Goal: Task Accomplishment & Management: Use online tool/utility

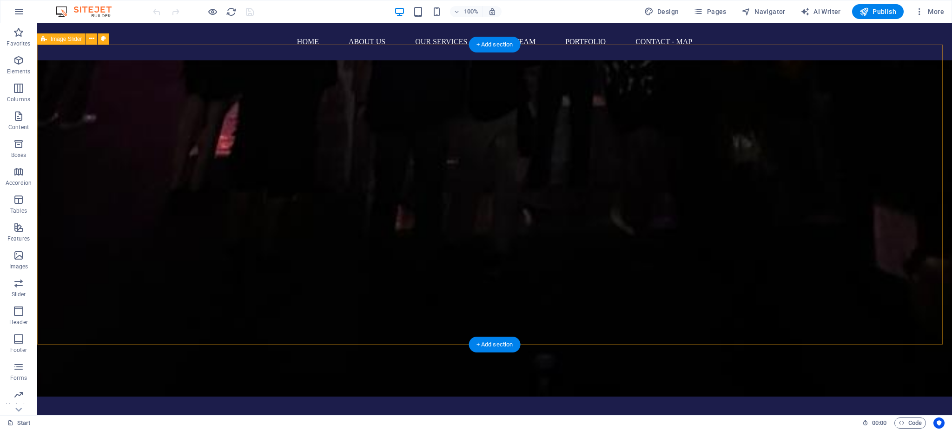
scroll to position [2789, 0]
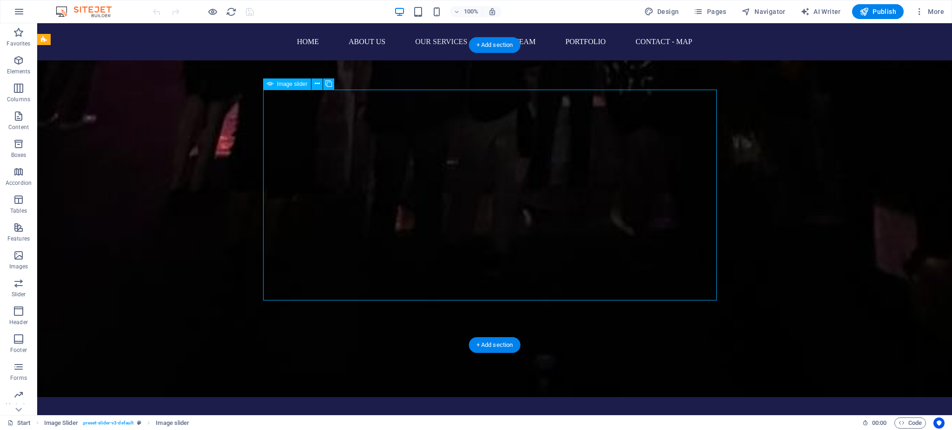
select select "px"
select select "ms"
select select "s"
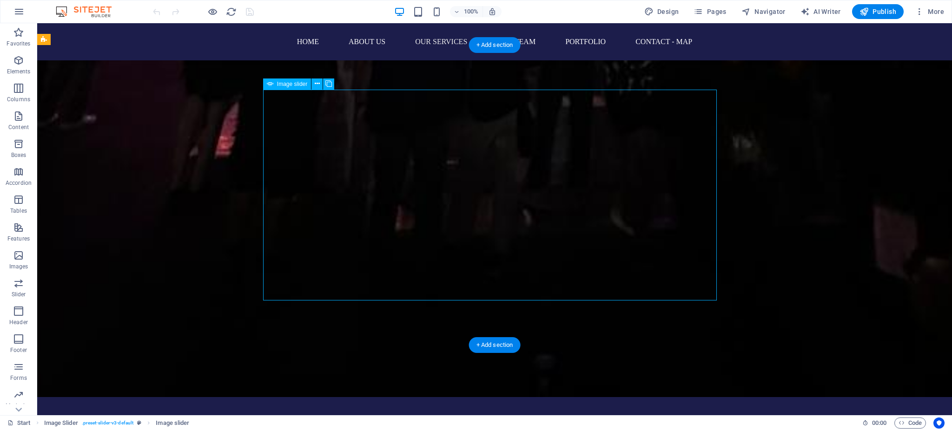
select select "progressive"
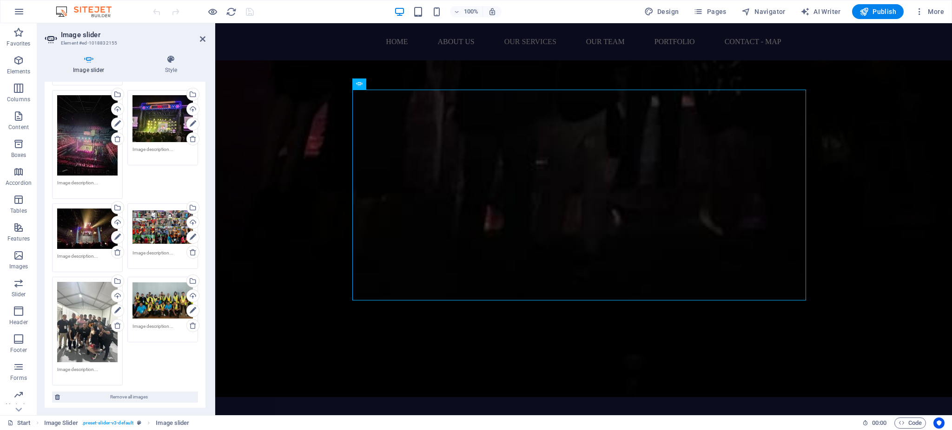
scroll to position [168, 0]
click at [118, 322] on icon at bounding box center [117, 325] width 7 height 7
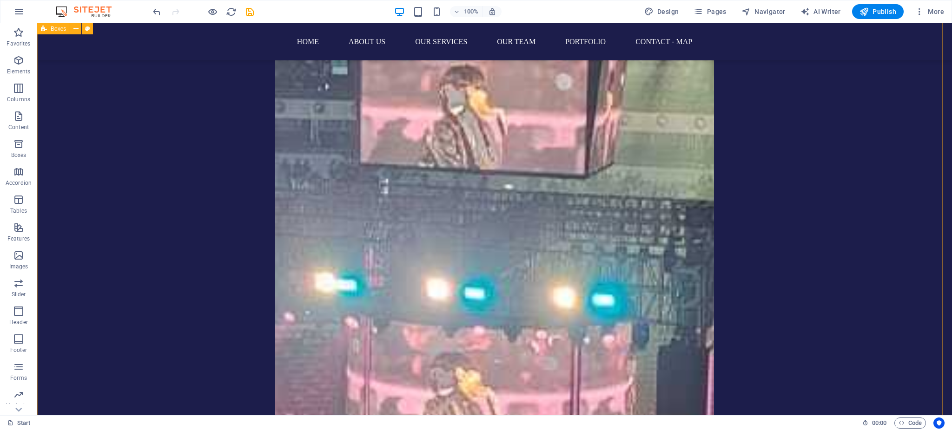
scroll to position [7226, 0]
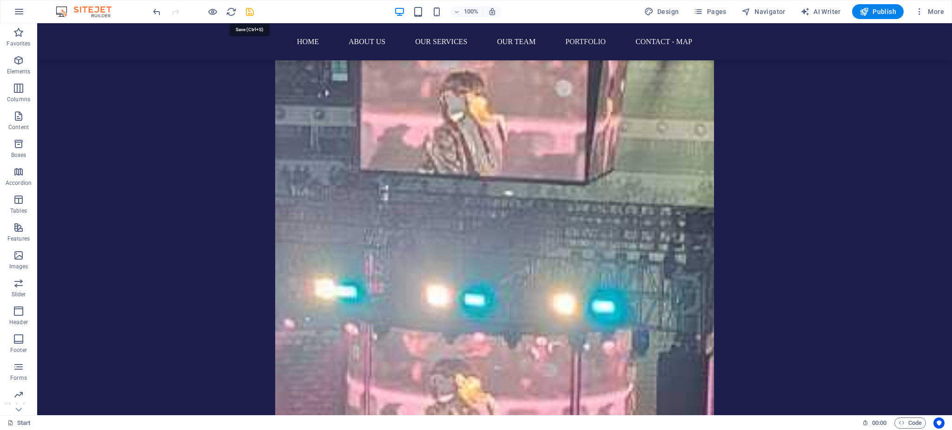
click at [251, 10] on icon "save" at bounding box center [249, 12] width 11 height 11
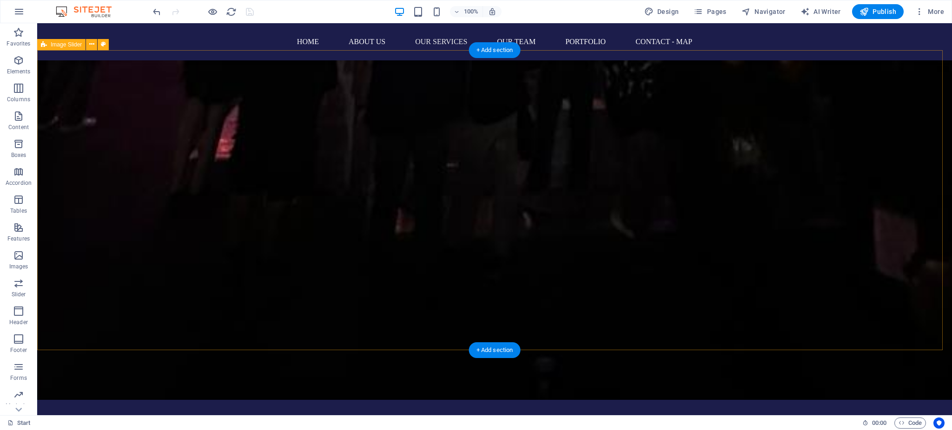
scroll to position [2787, 0]
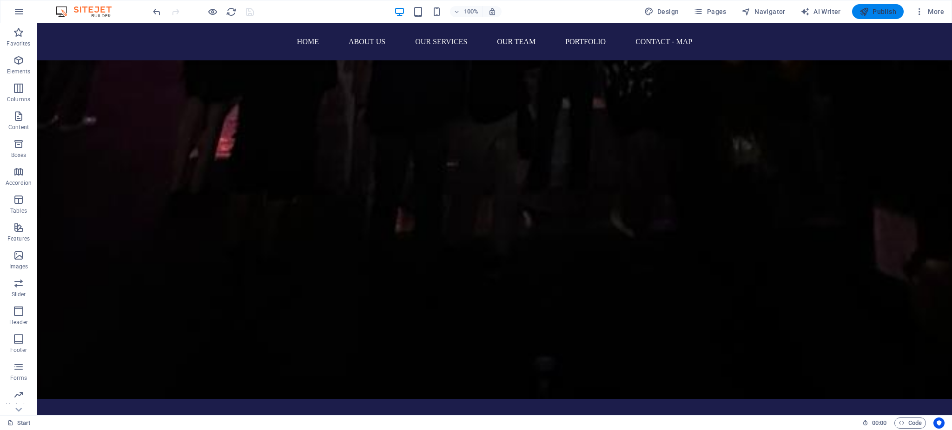
click at [874, 16] on span "Publish" at bounding box center [877, 11] width 37 height 9
